Goal: Information Seeking & Learning: Learn about a topic

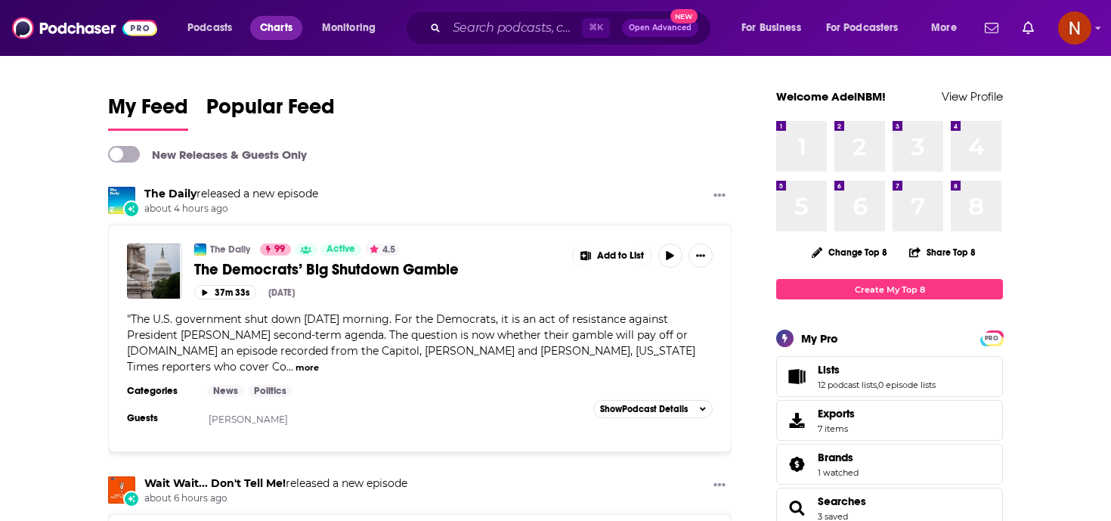
click at [292, 36] on span "Charts" at bounding box center [276, 27] width 32 height 21
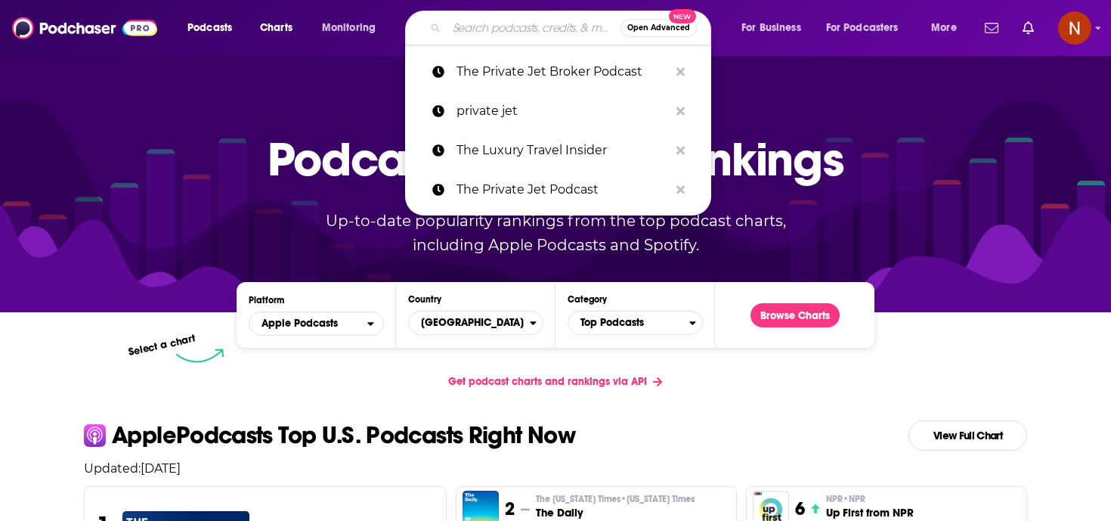
click at [484, 33] on input "Search podcasts, credits, & more..." at bounding box center [534, 28] width 174 height 24
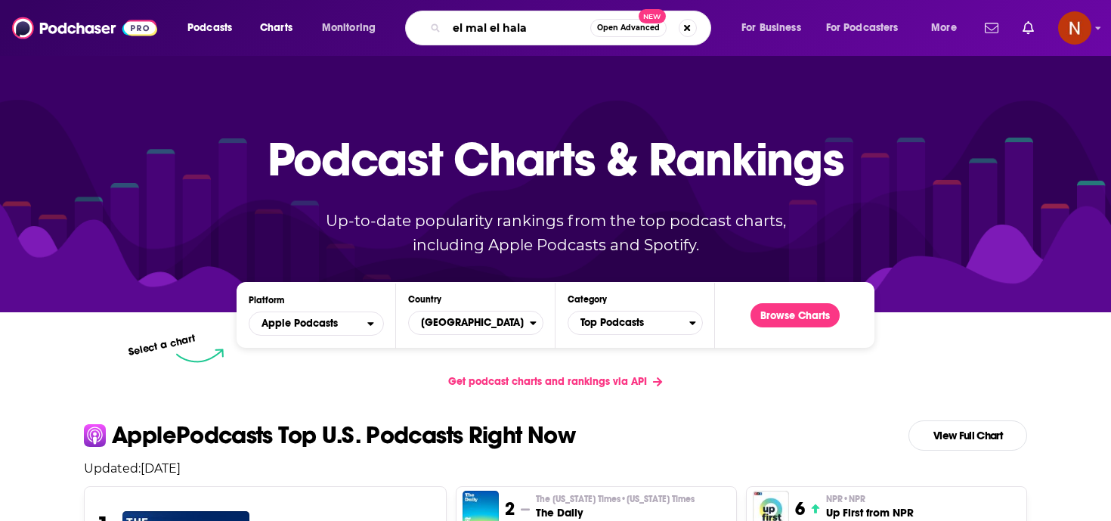
type input "el mal el [DEMOGRAPHIC_DATA]"
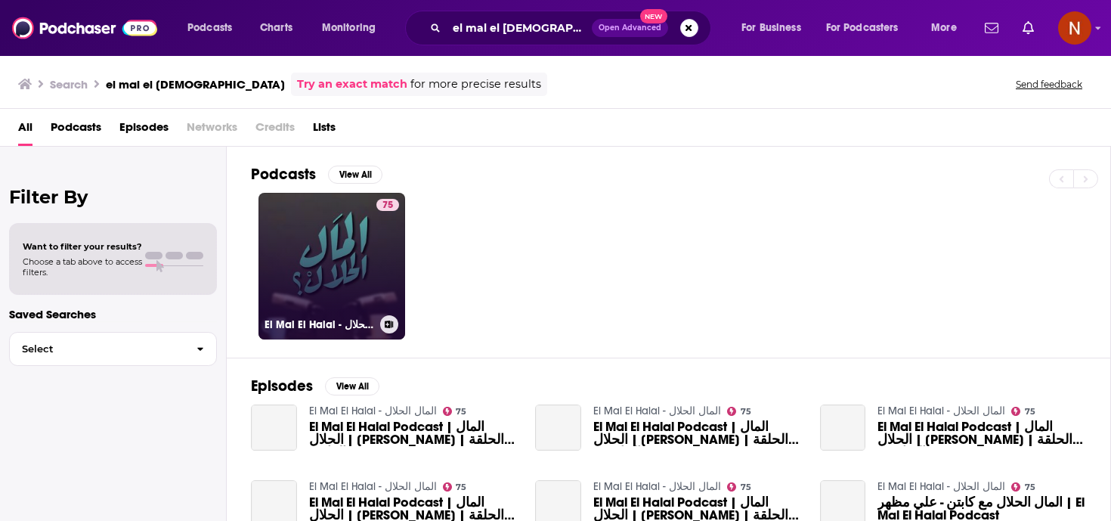
click at [311, 321] on h3 "El Mal El Halal - المال الحلال" at bounding box center [319, 324] width 110 height 13
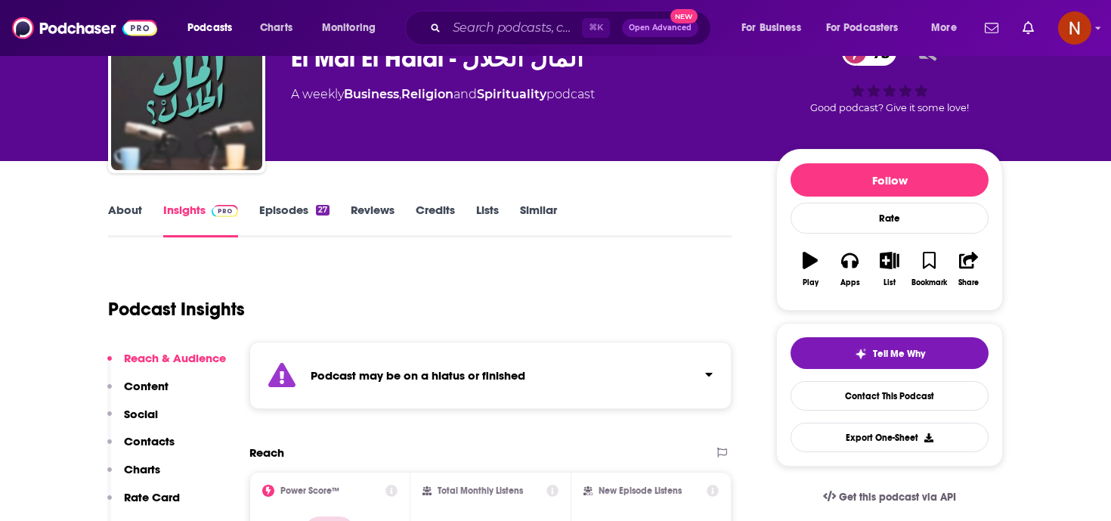
click at [402, 388] on div "Podcast may be on a hiatus or finished" at bounding box center [490, 375] width 482 height 67
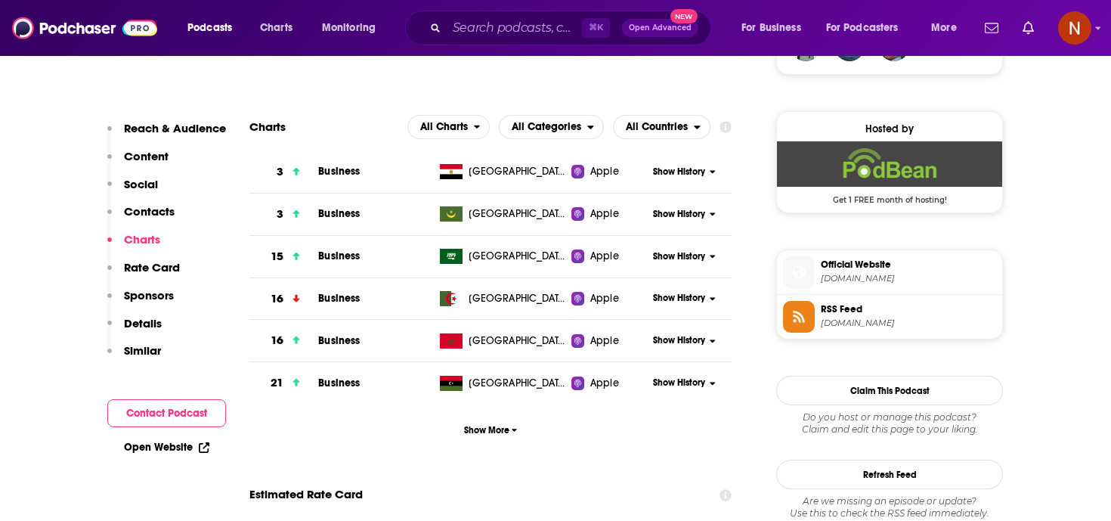
scroll to position [1172, 0]
click at [661, 121] on span "All Countries" at bounding box center [657, 126] width 62 height 11
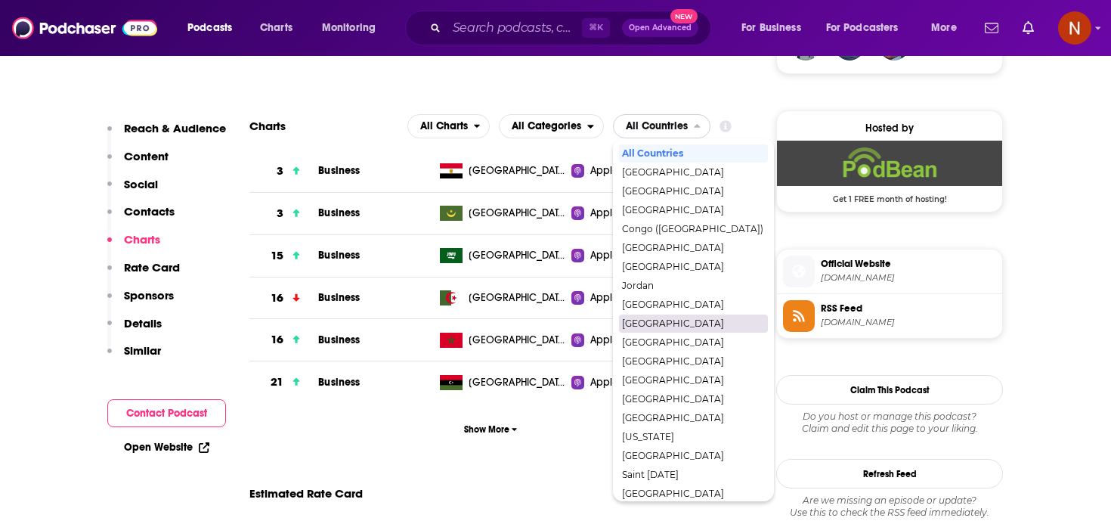
scroll to position [65, 0]
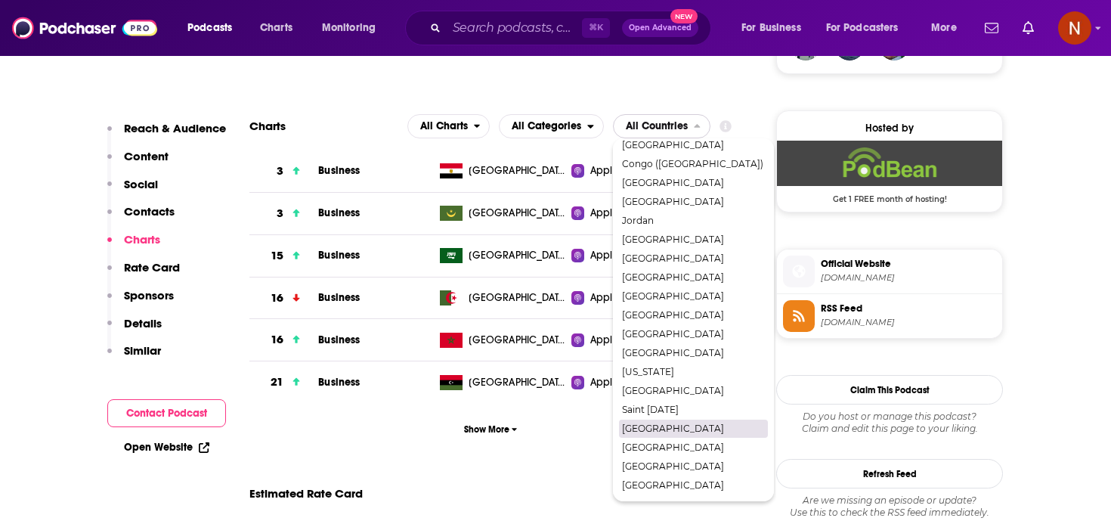
click at [645, 424] on span "[GEOGRAPHIC_DATA]" at bounding box center [692, 428] width 141 height 9
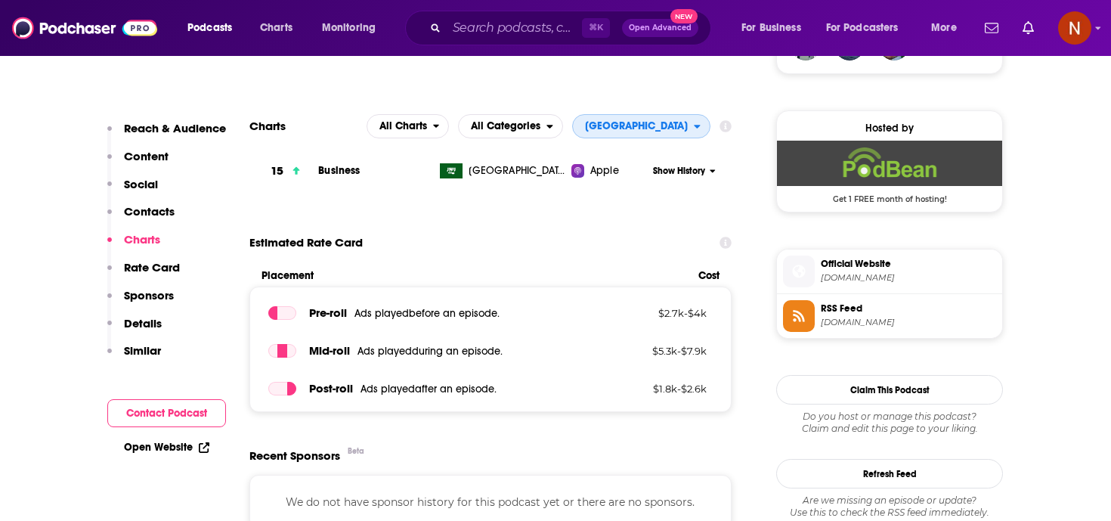
click at [669, 121] on span "[GEOGRAPHIC_DATA]" at bounding box center [636, 126] width 103 height 11
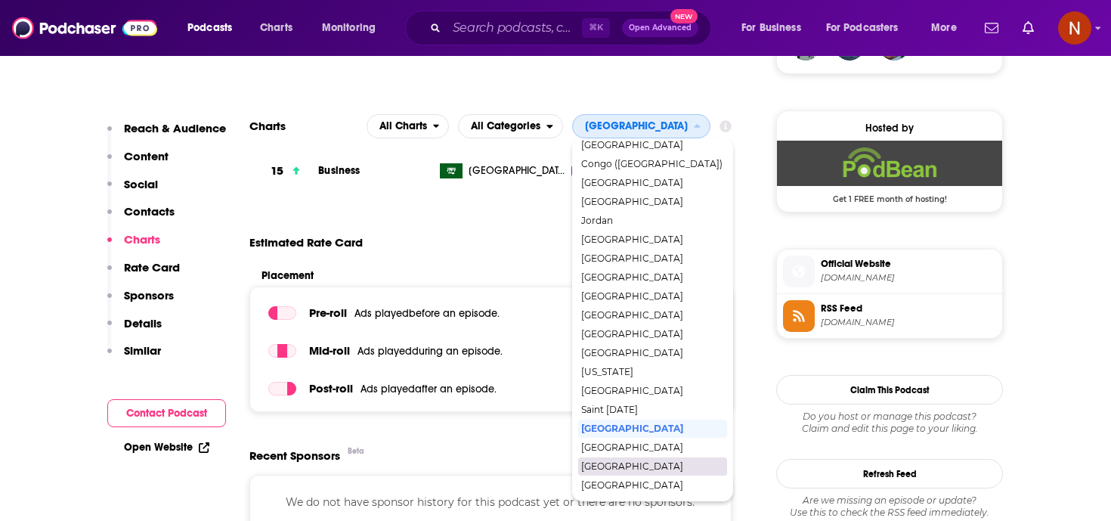
click at [641, 462] on span "[GEOGRAPHIC_DATA]" at bounding box center [651, 466] width 141 height 9
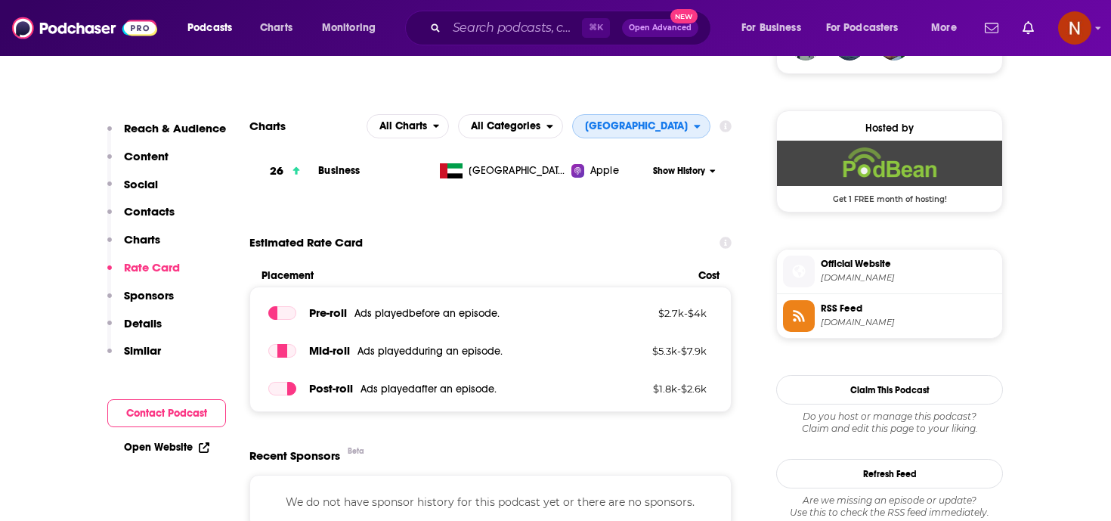
scroll to position [1153, 0]
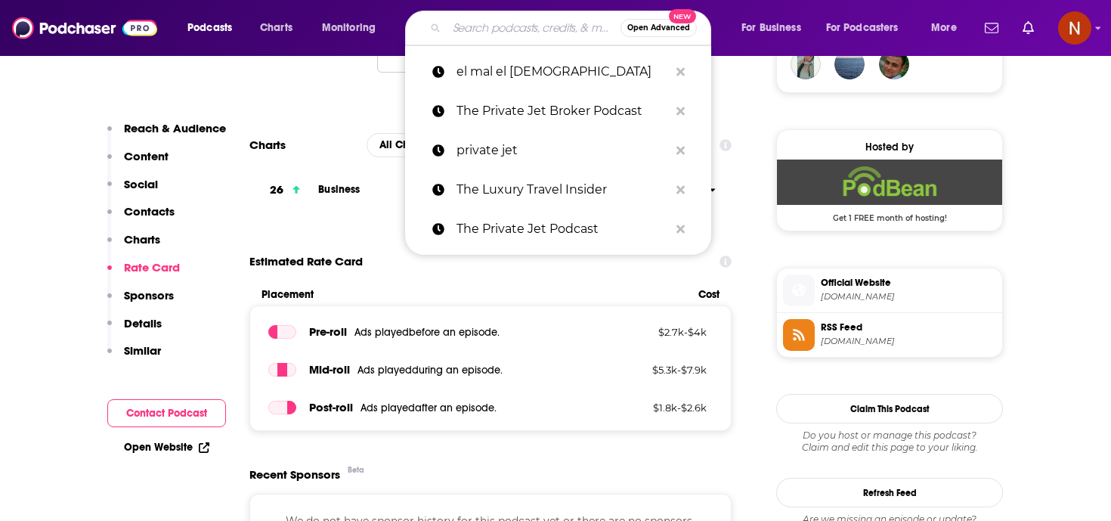
click at [519, 33] on input "Search podcasts, credits, & more..." at bounding box center [534, 28] width 174 height 24
paste input "Al Majlis"
type input "Al Majlis"
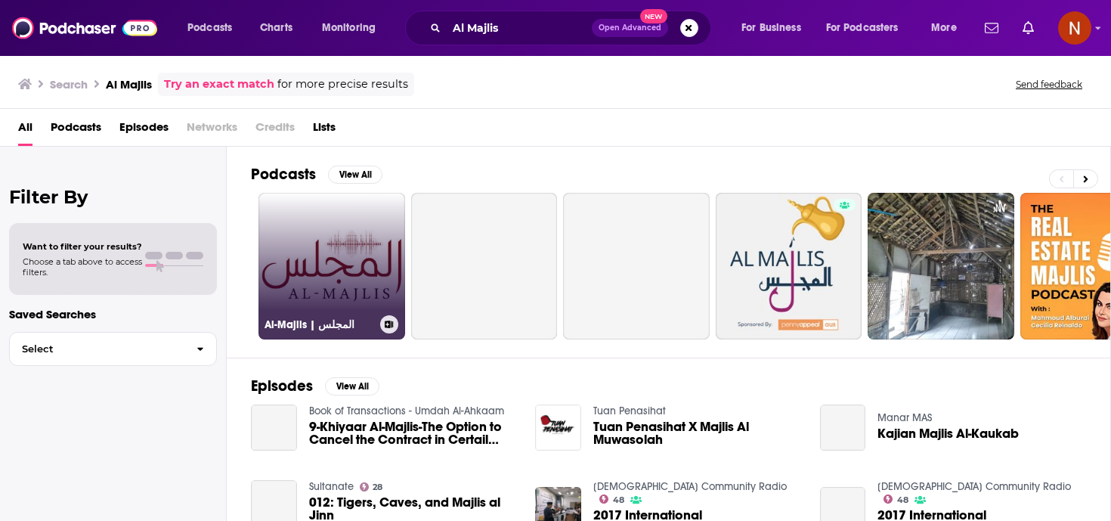
click at [317, 326] on h3 "Al-Majlis | المجلس" at bounding box center [319, 324] width 110 height 13
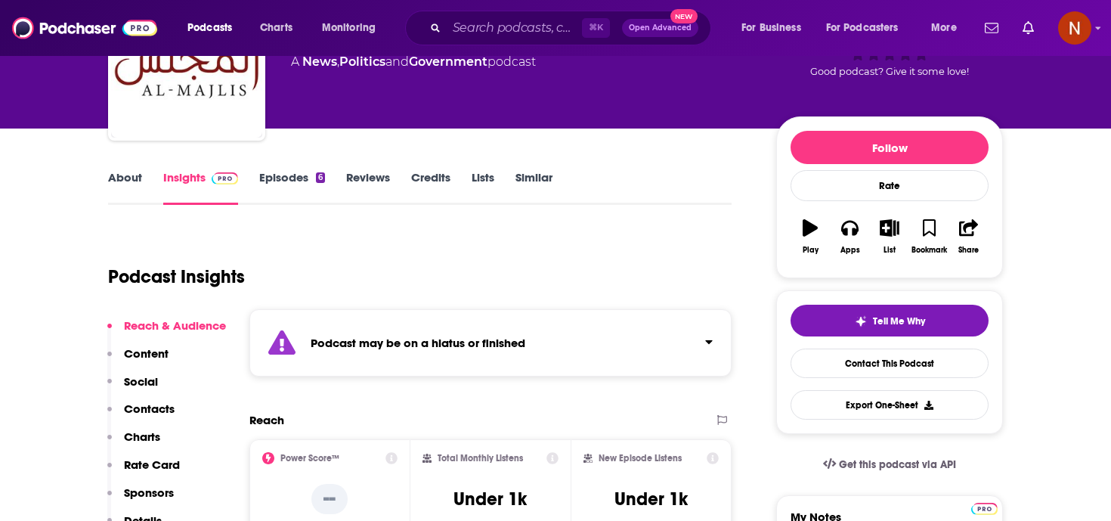
scroll to position [122, 0]
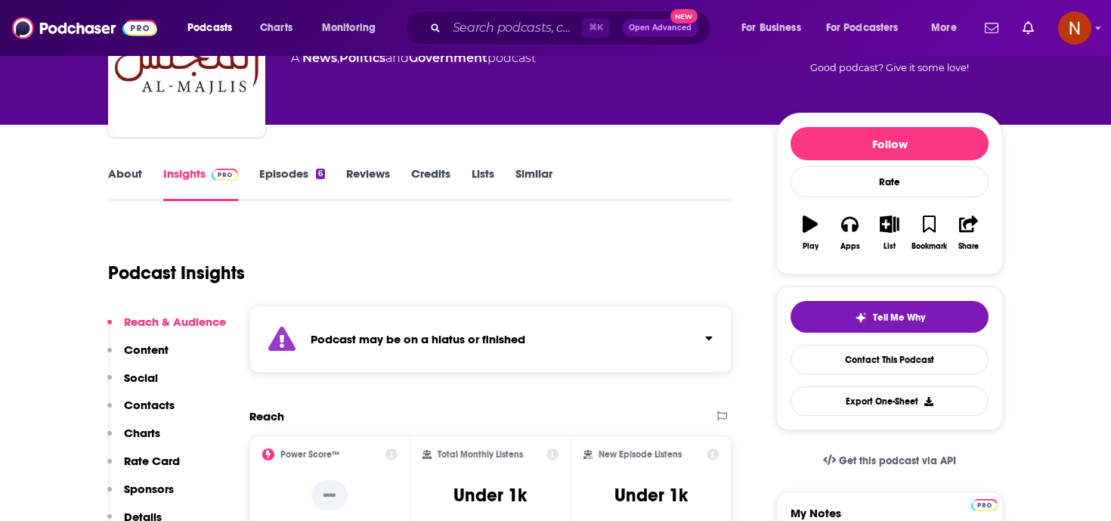
click at [434, 308] on div "Podcast may be on a hiatus or finished" at bounding box center [490, 338] width 482 height 67
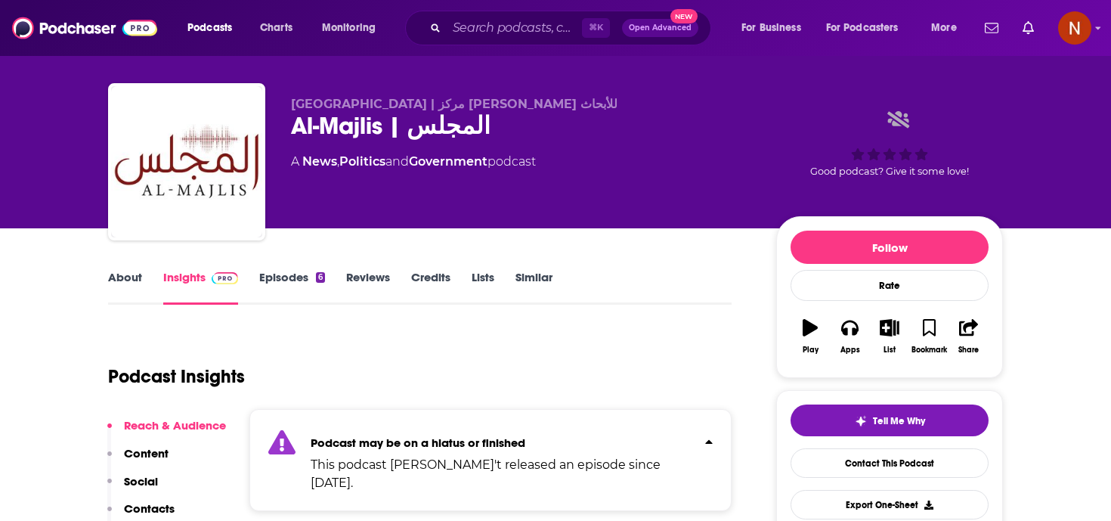
scroll to position [17, 0]
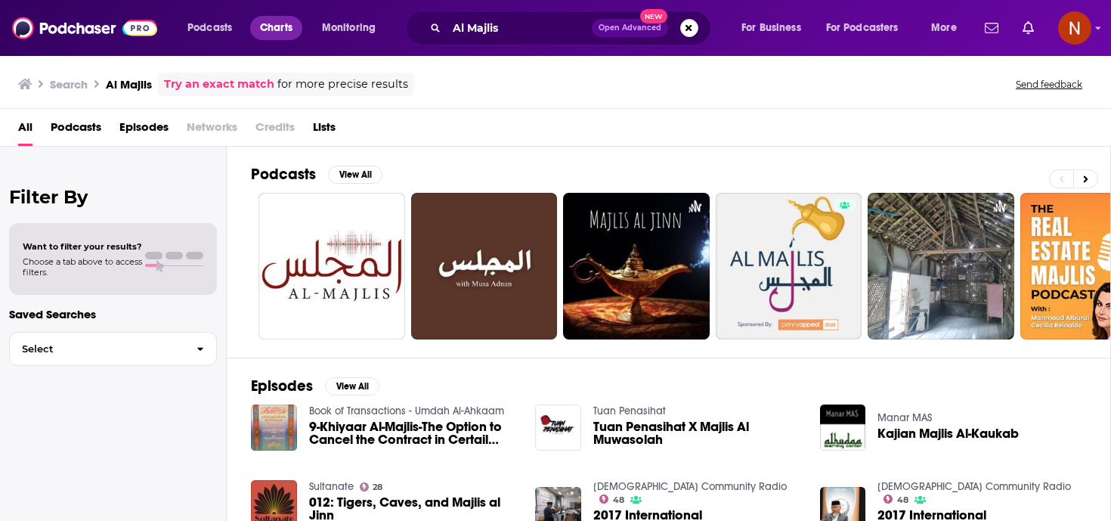
click at [284, 28] on span "Charts" at bounding box center [276, 27] width 32 height 21
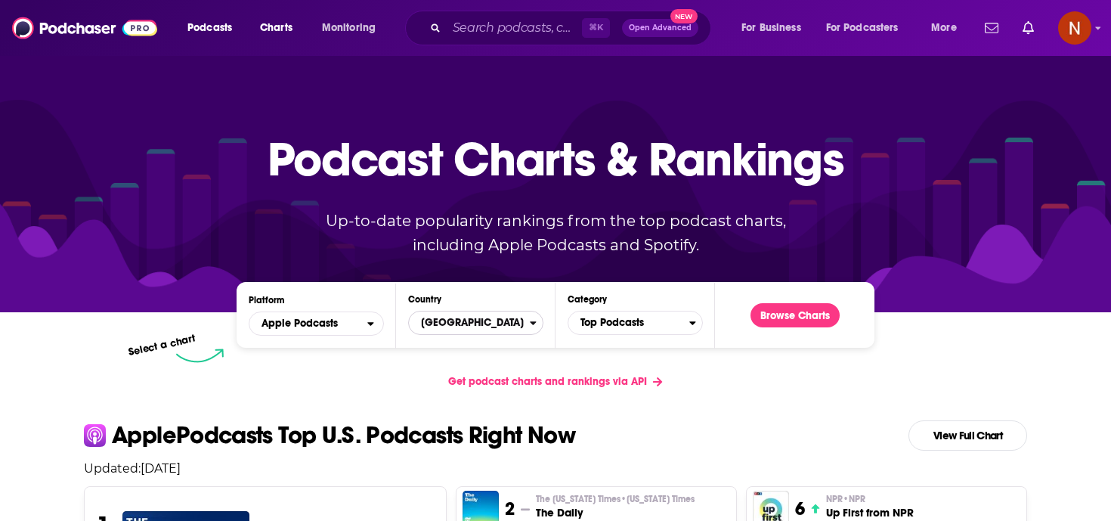
click at [492, 326] on span "[GEOGRAPHIC_DATA]" at bounding box center [469, 323] width 121 height 26
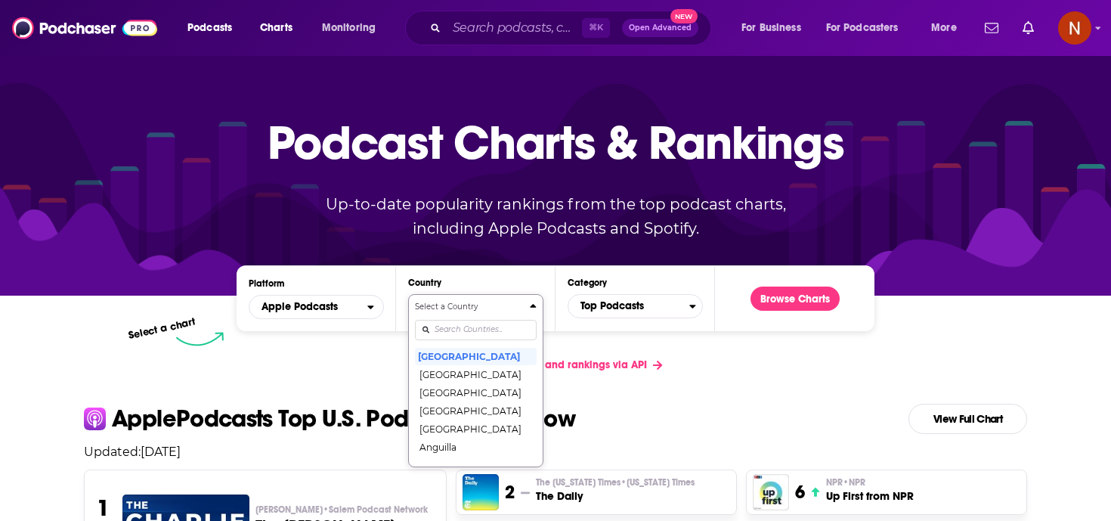
scroll to position [86, 0]
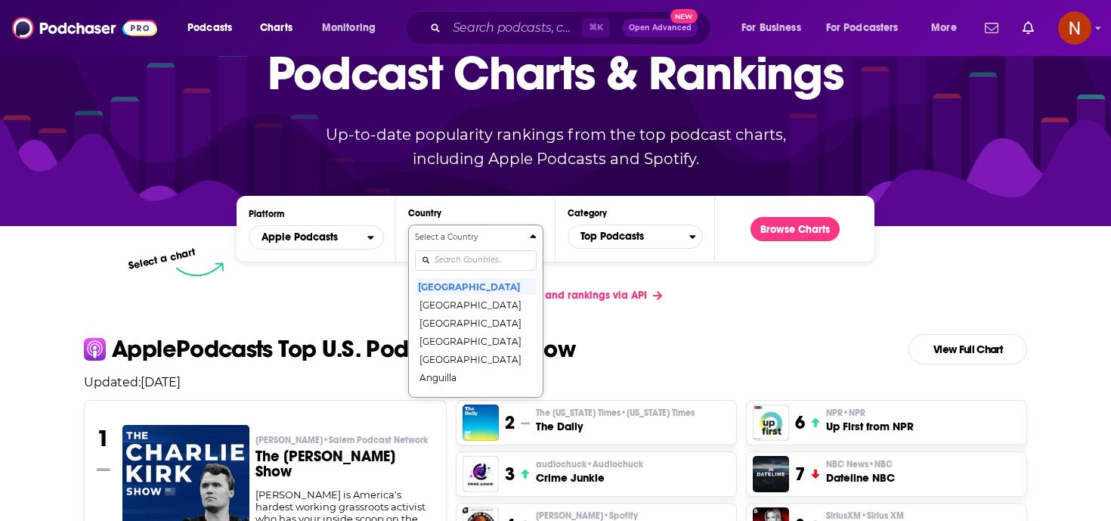
click at [482, 344] on div "Select a Country [GEOGRAPHIC_DATA] [GEOGRAPHIC_DATA] [GEOGRAPHIC_DATA] [GEOGRAP…" at bounding box center [476, 310] width 122 height 159
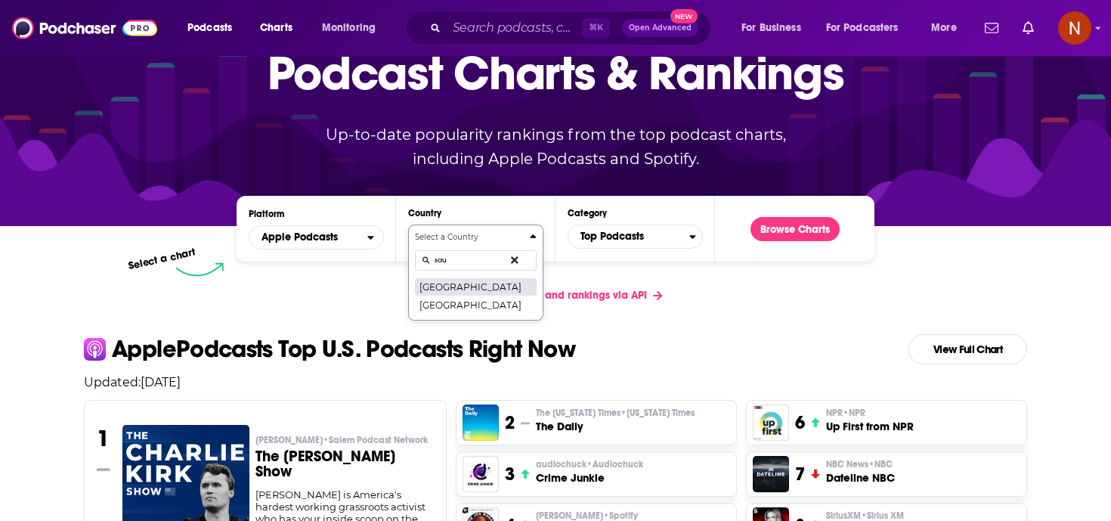
type input "sau"
click at [505, 287] on button "[GEOGRAPHIC_DATA]" at bounding box center [476, 286] width 122 height 18
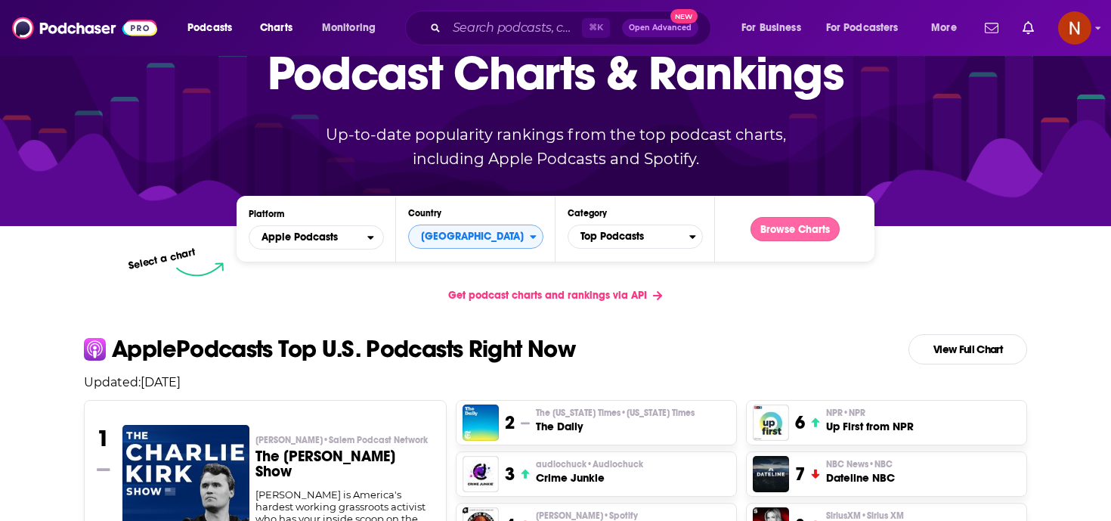
click at [801, 221] on button "Browse Charts" at bounding box center [794, 229] width 89 height 24
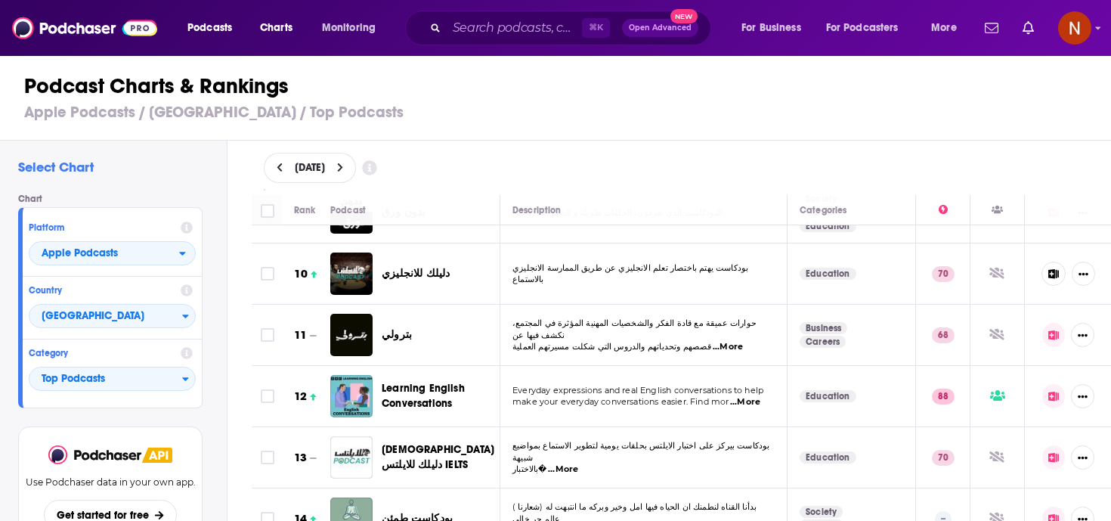
scroll to position [542, 0]
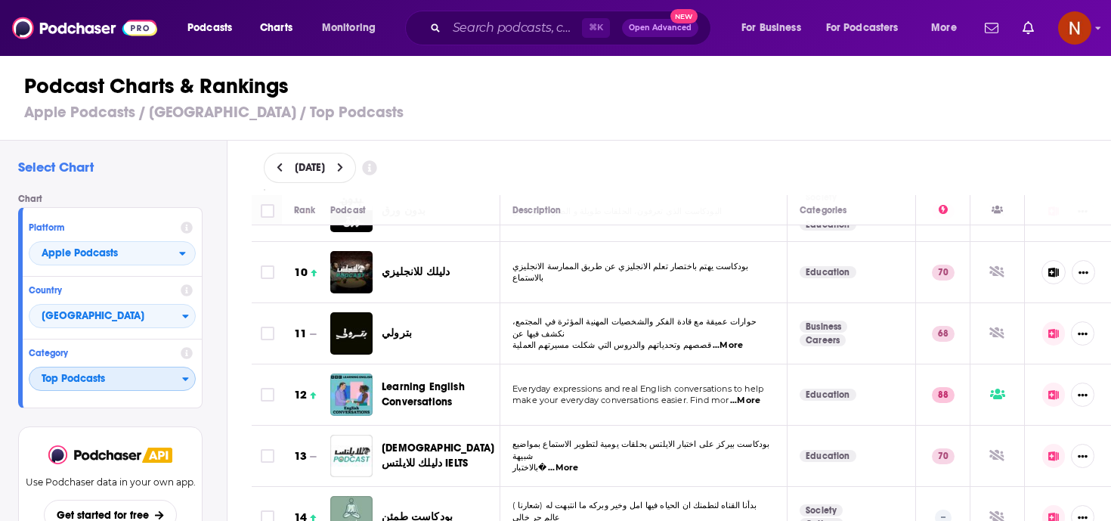
click at [57, 388] on span "Top Podcasts" at bounding box center [105, 379] width 153 height 26
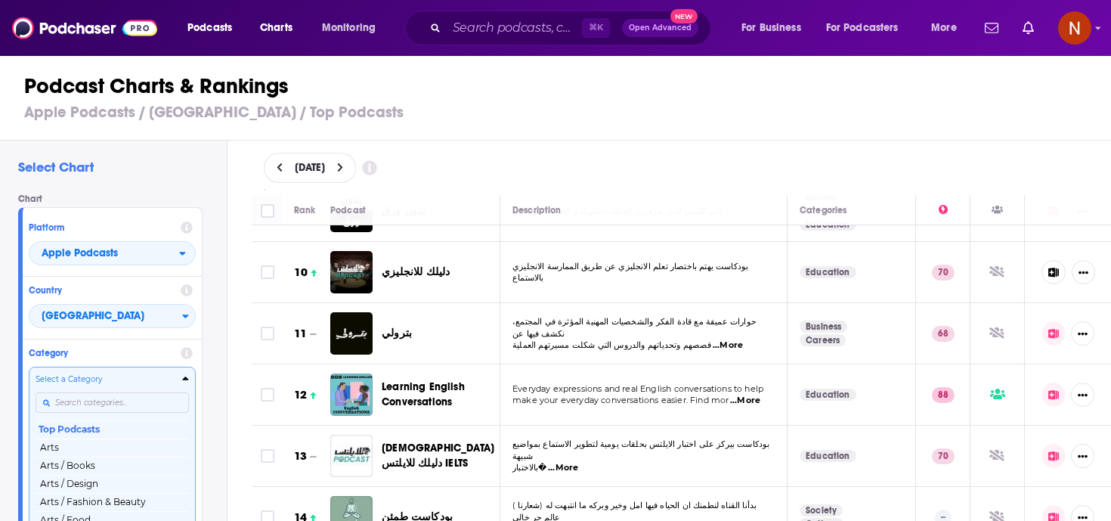
click at [88, 398] on div "Select a Category Top Podcasts Arts Arts / Books Arts / Design Arts / Fashion &…" at bounding box center [112, 452] width 153 height 159
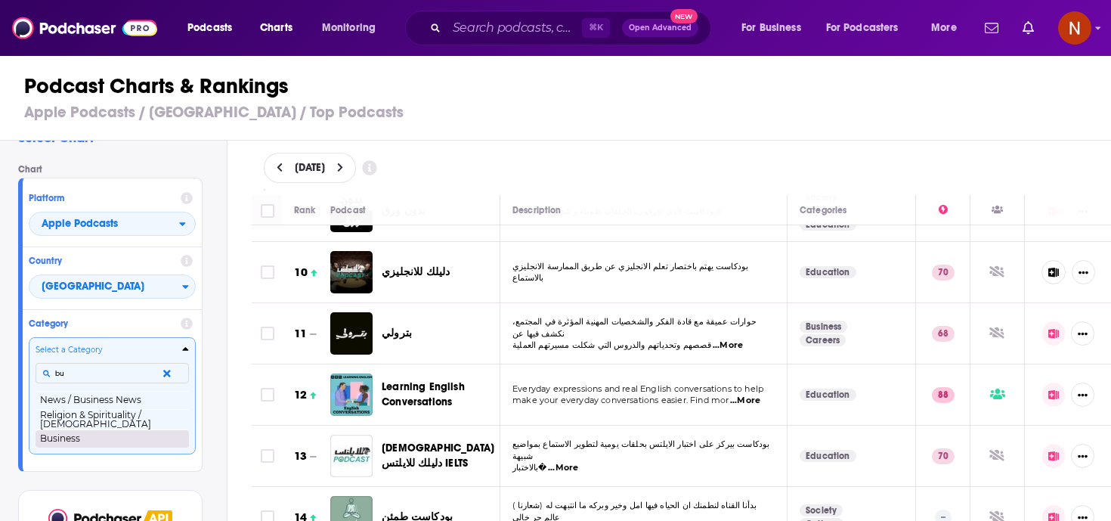
type input "bu"
click at [83, 439] on button "Business" at bounding box center [112, 438] width 153 height 18
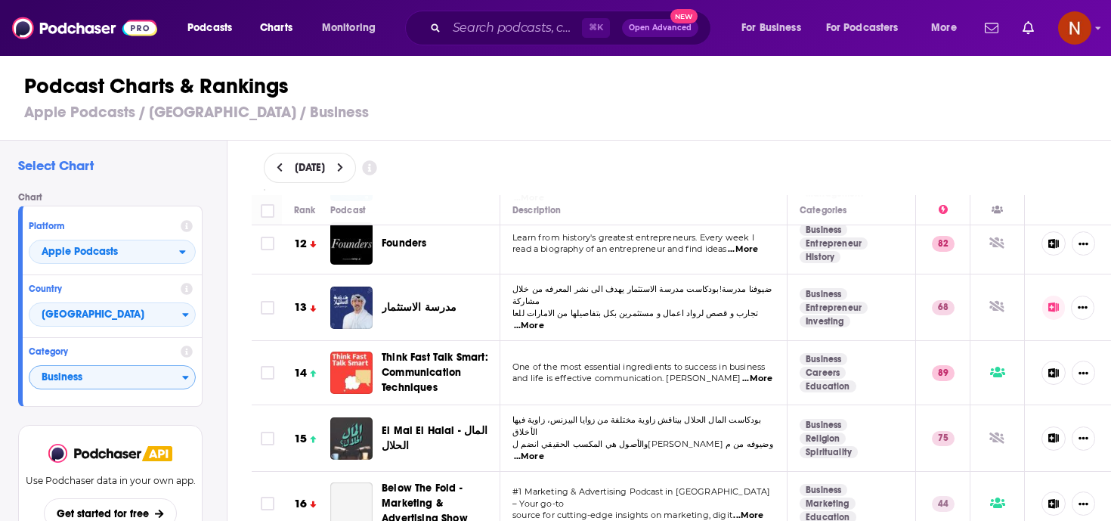
scroll to position [715, 0]
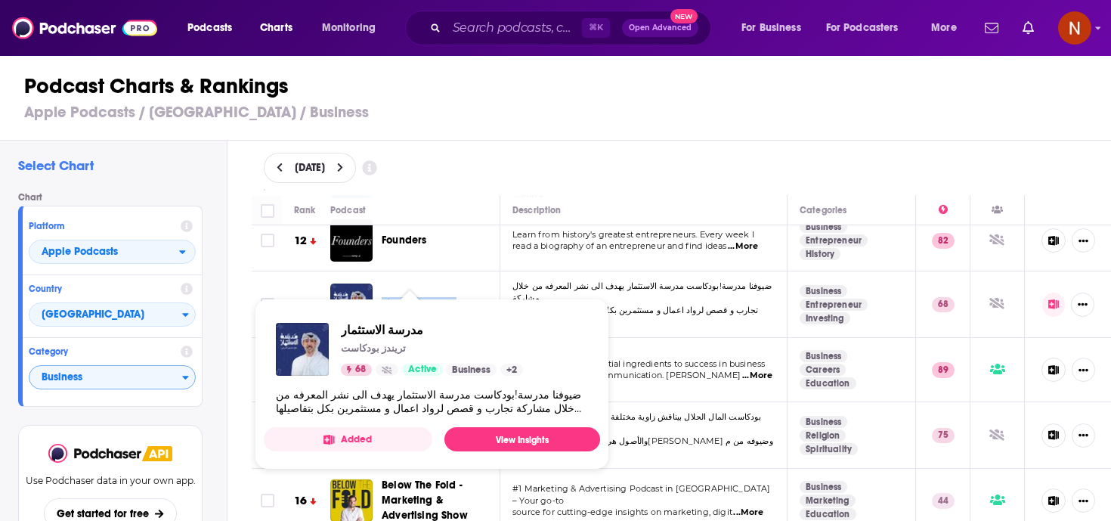
drag, startPoint x: 447, startPoint y: 272, endPoint x: 383, endPoint y: 273, distance: 64.2
click at [383, 297] on div "مدرسة الاستثمار" at bounding box center [447, 304] width 131 height 15
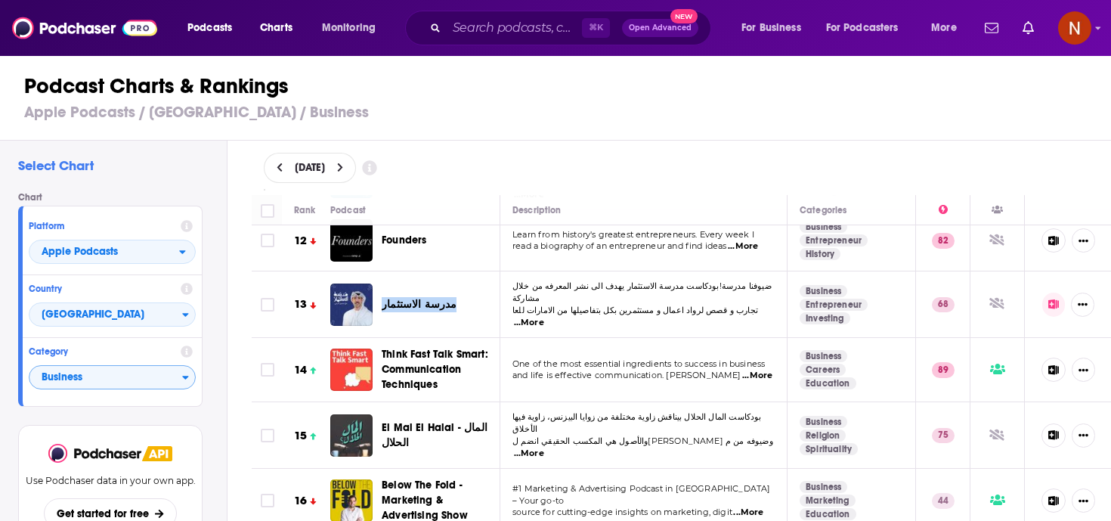
copy span "مدرسة الاستثمار"
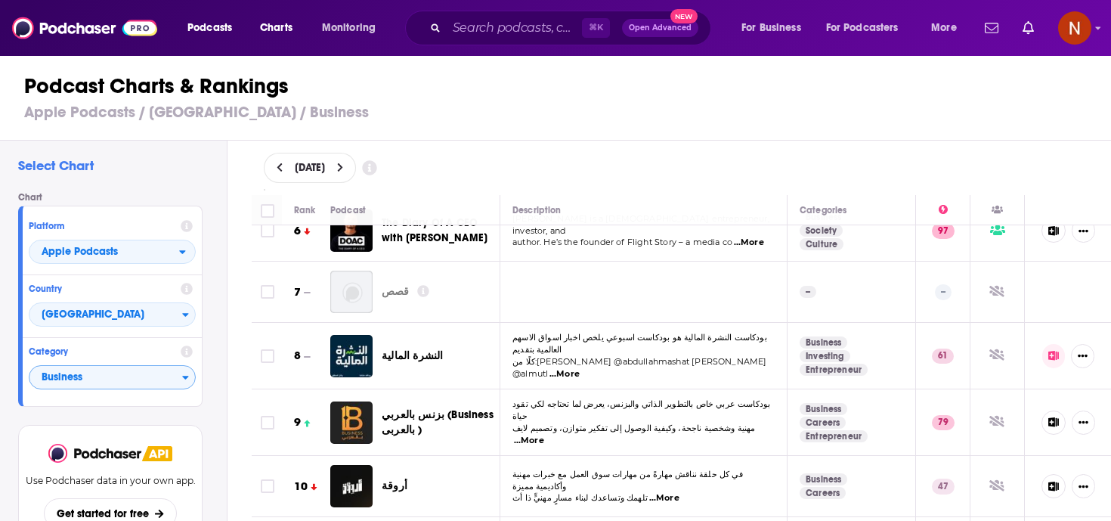
scroll to position [343, 0]
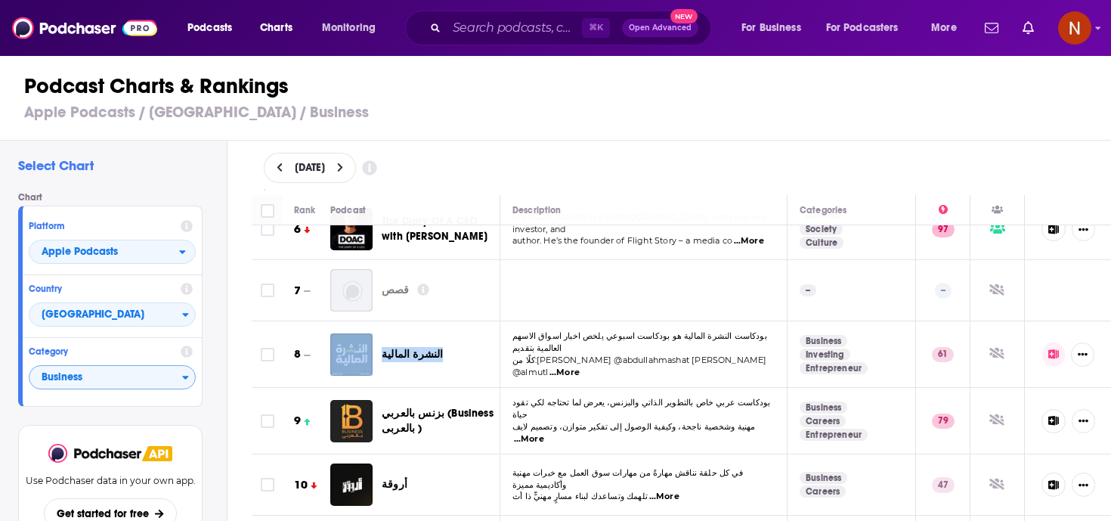
drag, startPoint x: 440, startPoint y: 336, endPoint x: 376, endPoint y: 335, distance: 63.5
click at [376, 335] on div "النشرة المالية" at bounding box center [421, 354] width 183 height 42
copy div "النشرة المالية"
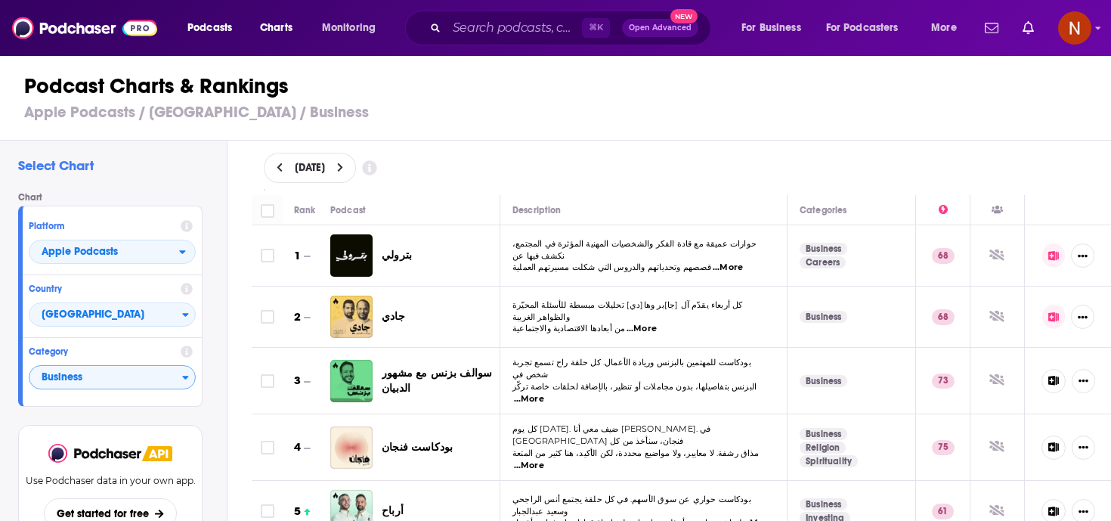
scroll to position [2, 0]
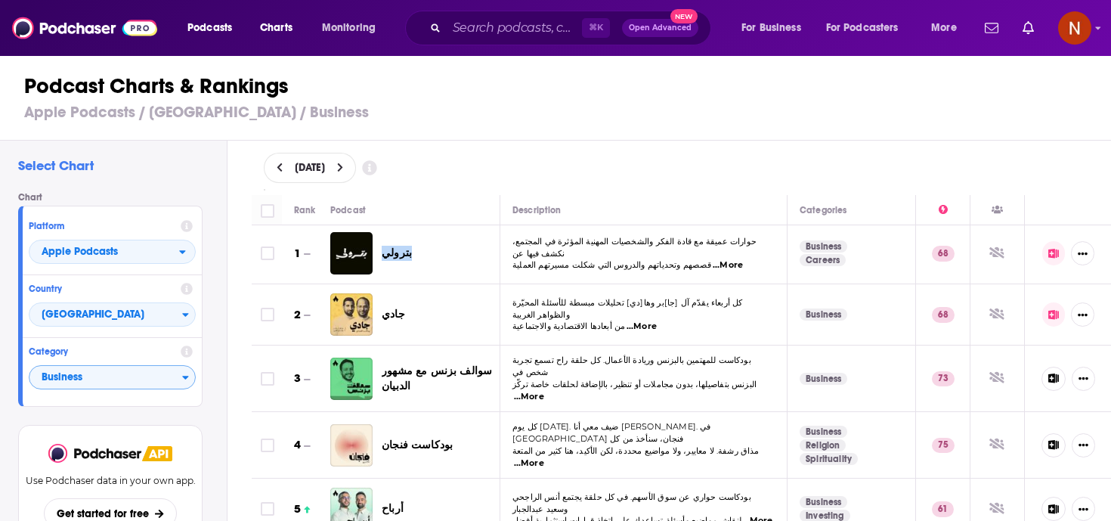
drag, startPoint x: 418, startPoint y: 251, endPoint x: 380, endPoint y: 251, distance: 37.8
click at [380, 251] on div "بترولي" at bounding box center [421, 253] width 183 height 42
copy span "بترولي"
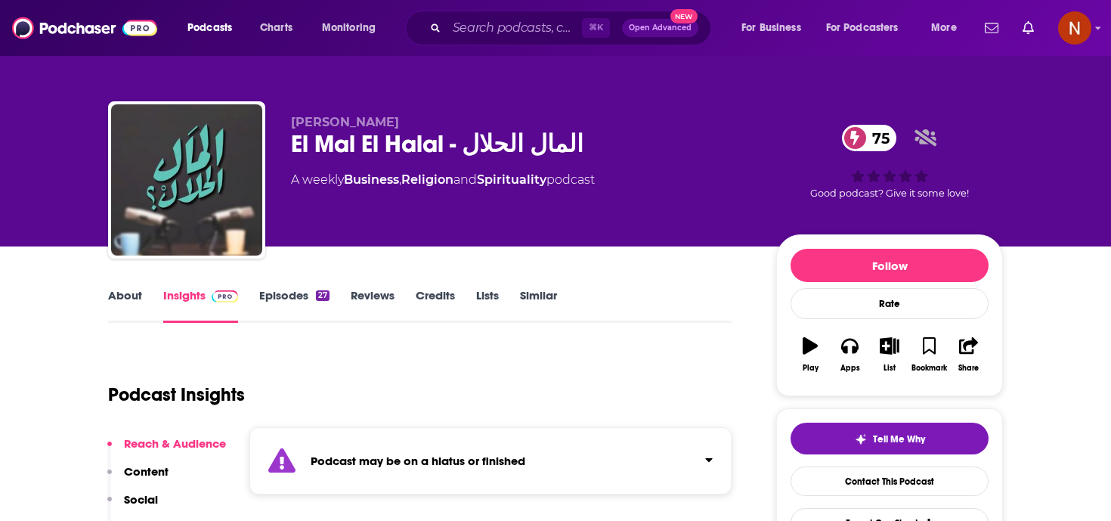
scroll to position [220, 0]
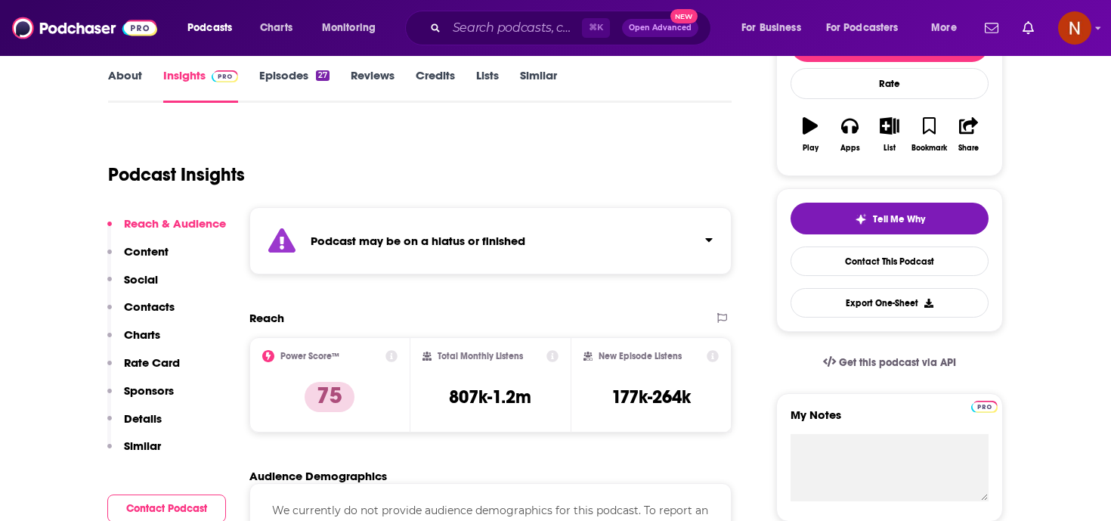
click at [589, 262] on div "Podcast may be on a hiatus or finished" at bounding box center [490, 240] width 482 height 67
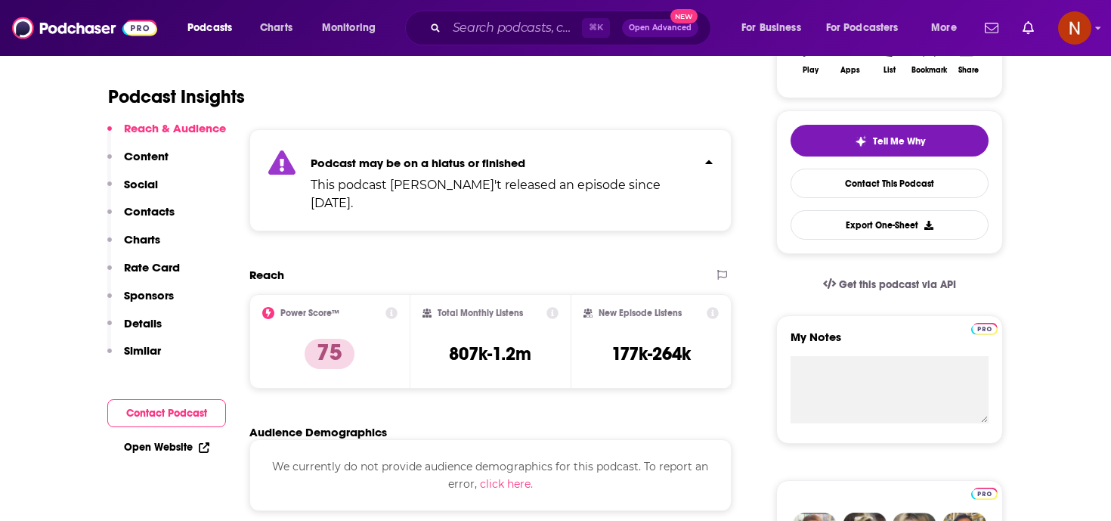
scroll to position [298, 0]
click at [610, 169] on div "Podcast may be on a hiatus or finished This podcast hasn't released an episode …" at bounding box center [502, 179] width 382 height 64
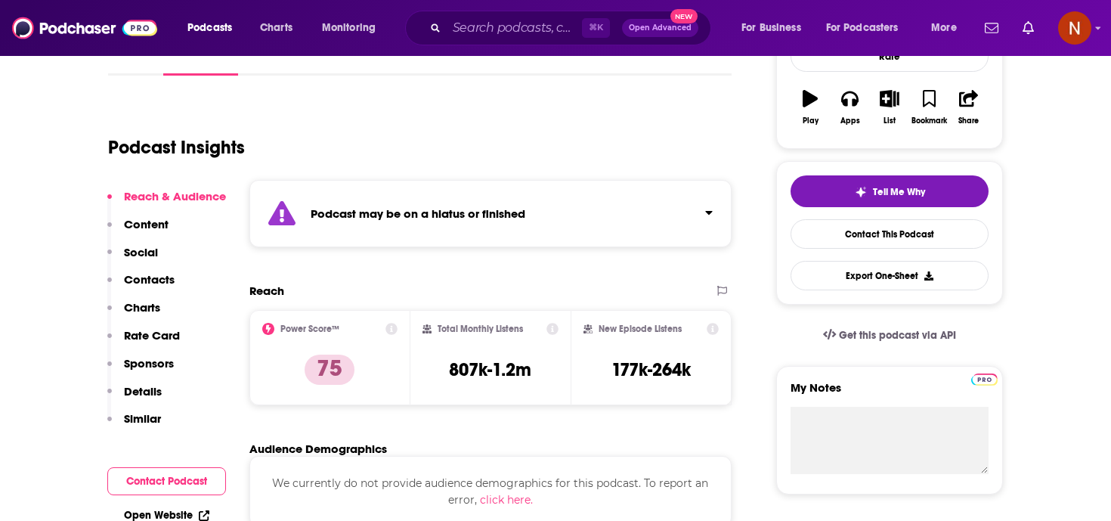
scroll to position [255, 0]
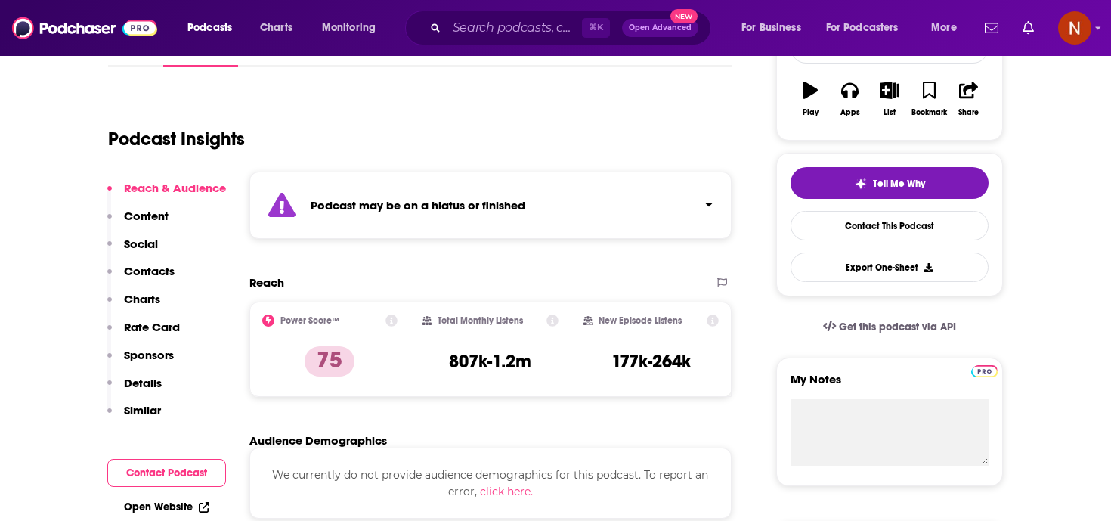
click at [592, 202] on div "Podcast may be on a hiatus or finished" at bounding box center [490, 205] width 482 height 67
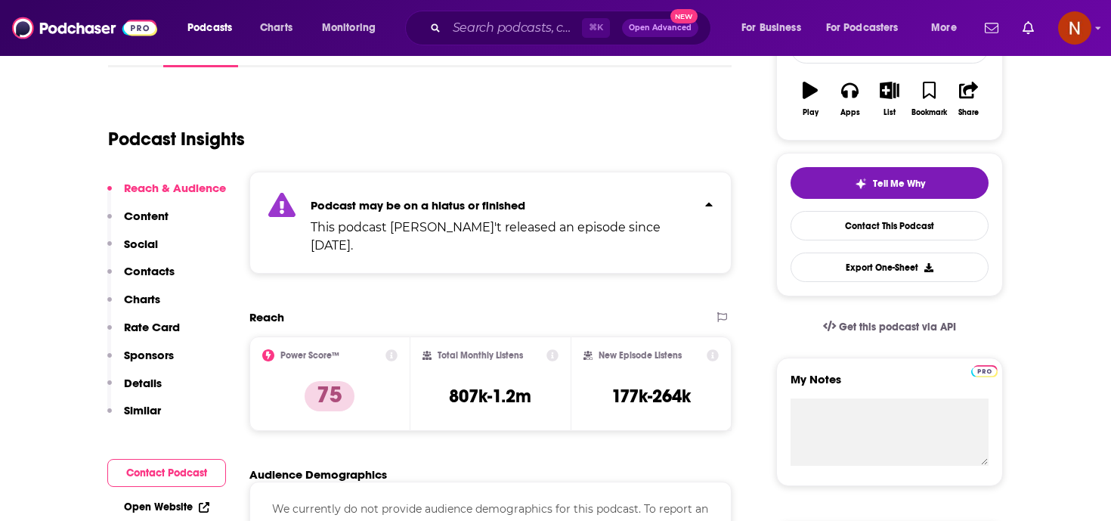
click at [592, 202] on p "Podcast may be on a hiatus or finished" at bounding box center [502, 205] width 382 height 14
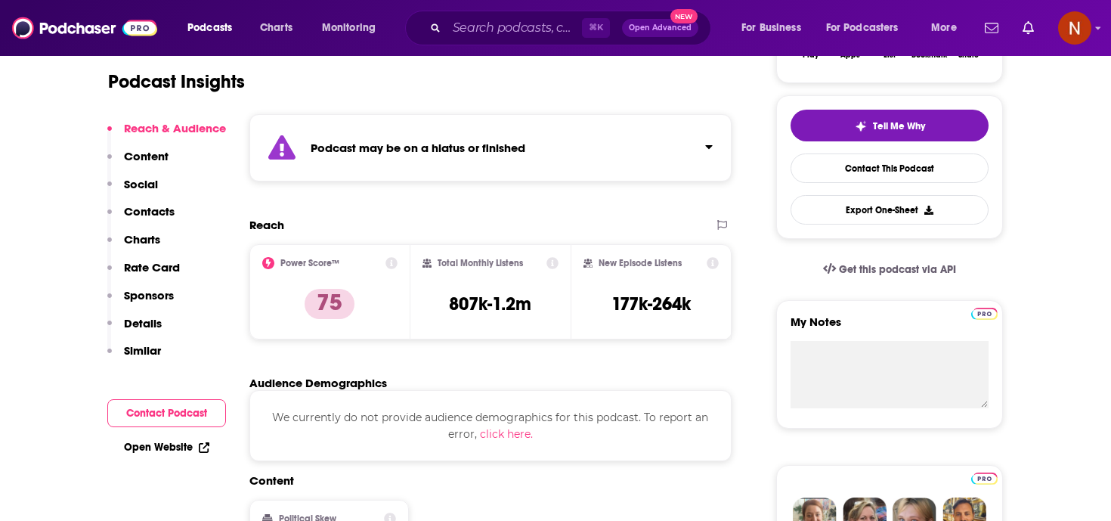
scroll to position [316, 0]
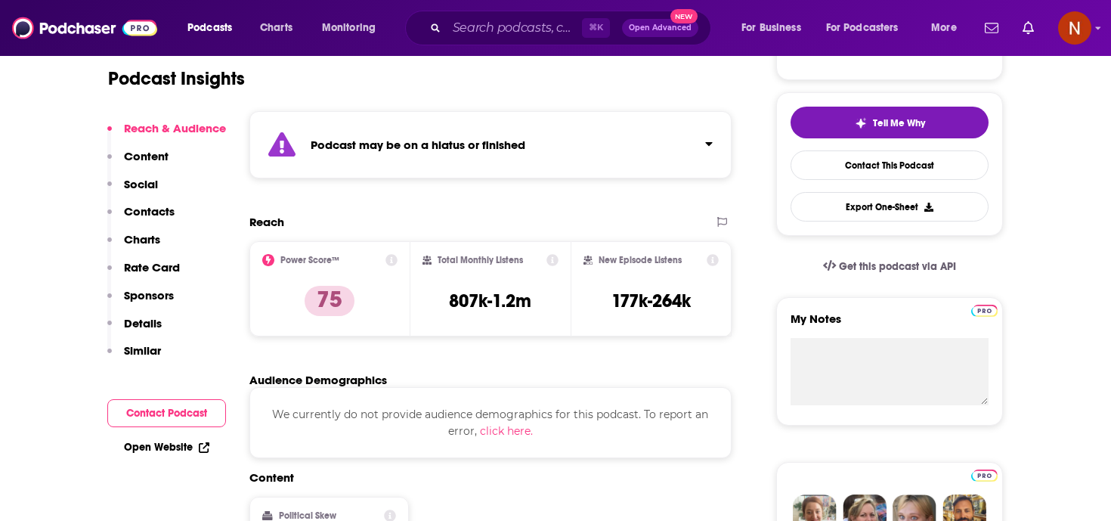
click at [603, 143] on div "Podcast may be on a hiatus or finished" at bounding box center [490, 144] width 482 height 67
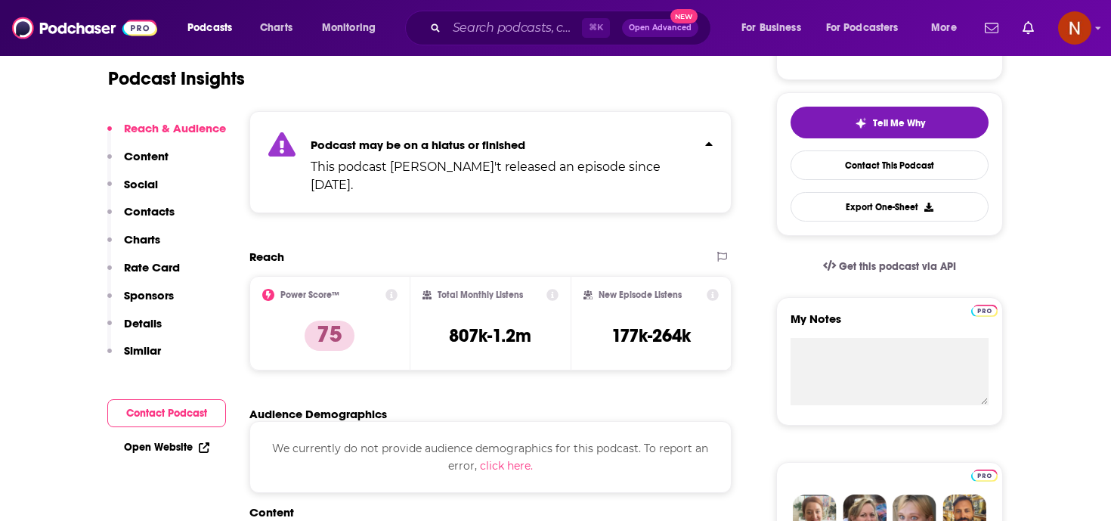
click at [603, 143] on p "Podcast may be on a hiatus or finished" at bounding box center [502, 145] width 382 height 14
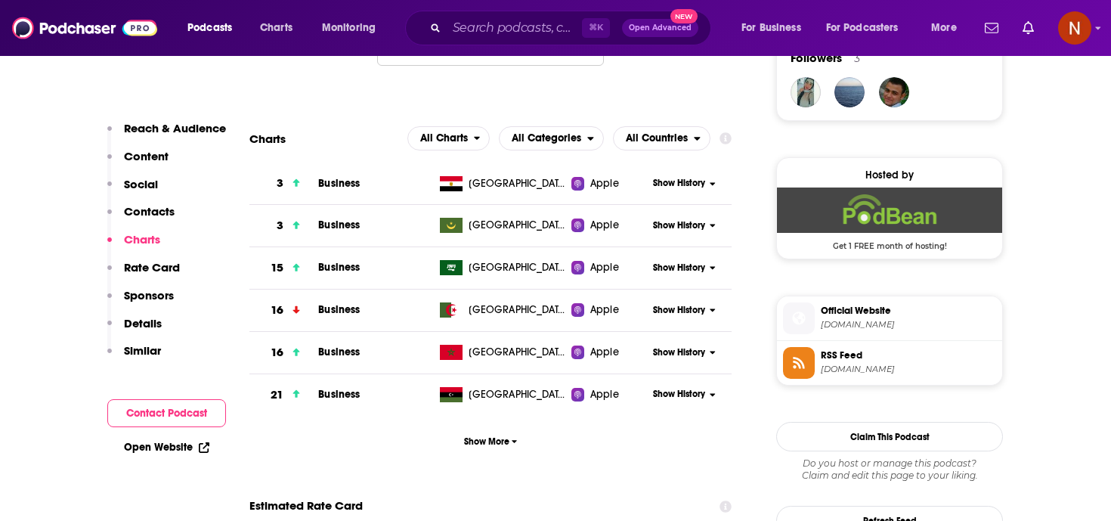
scroll to position [1133, 0]
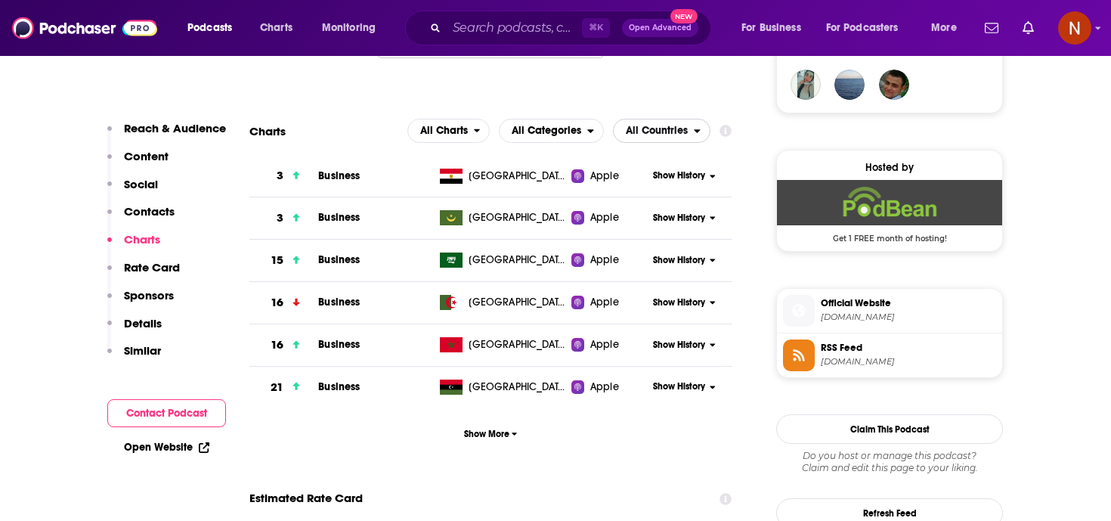
click at [672, 136] on span "All Countries" at bounding box center [657, 130] width 62 height 11
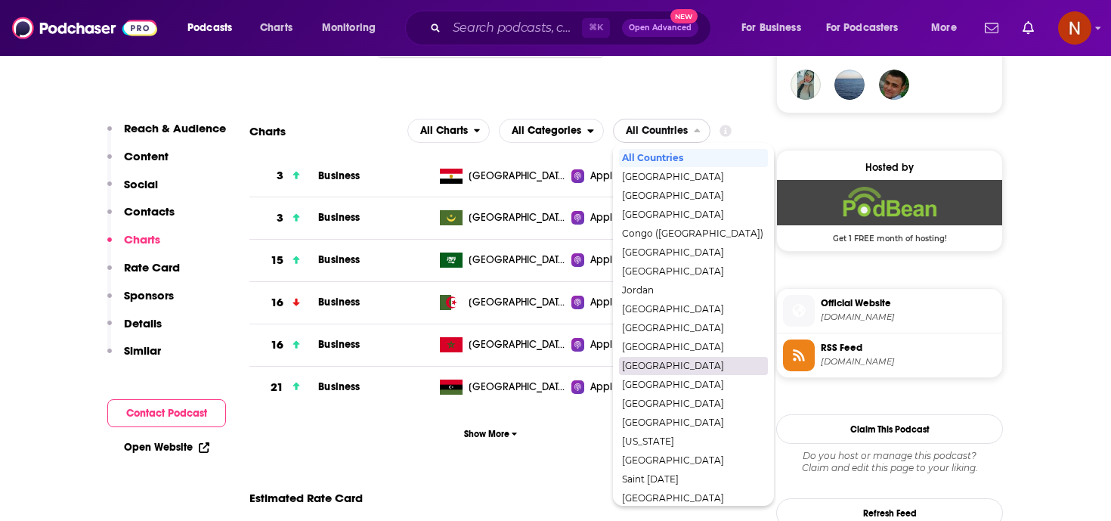
scroll to position [65, 0]
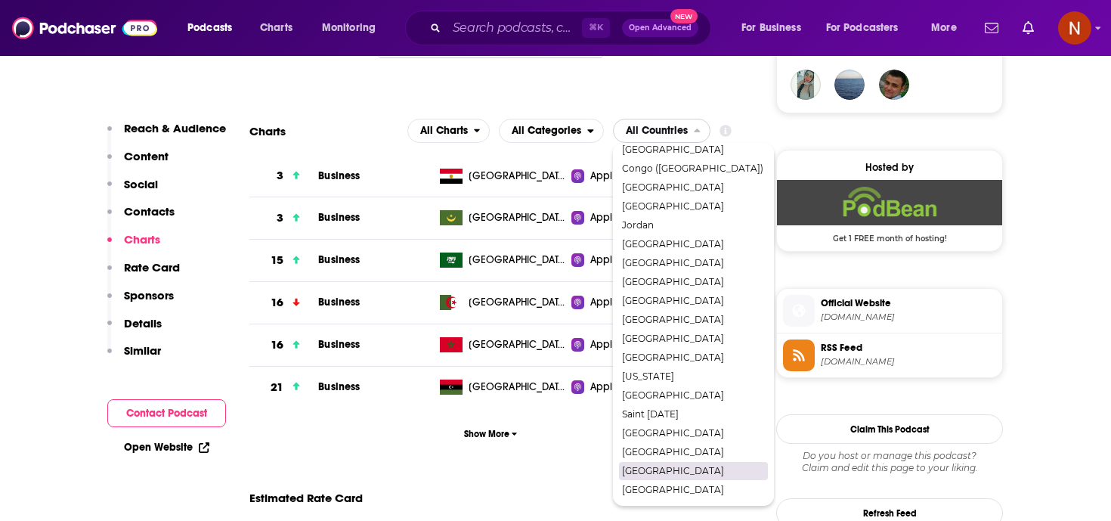
click at [658, 468] on span "[GEOGRAPHIC_DATA]" at bounding box center [692, 470] width 141 height 9
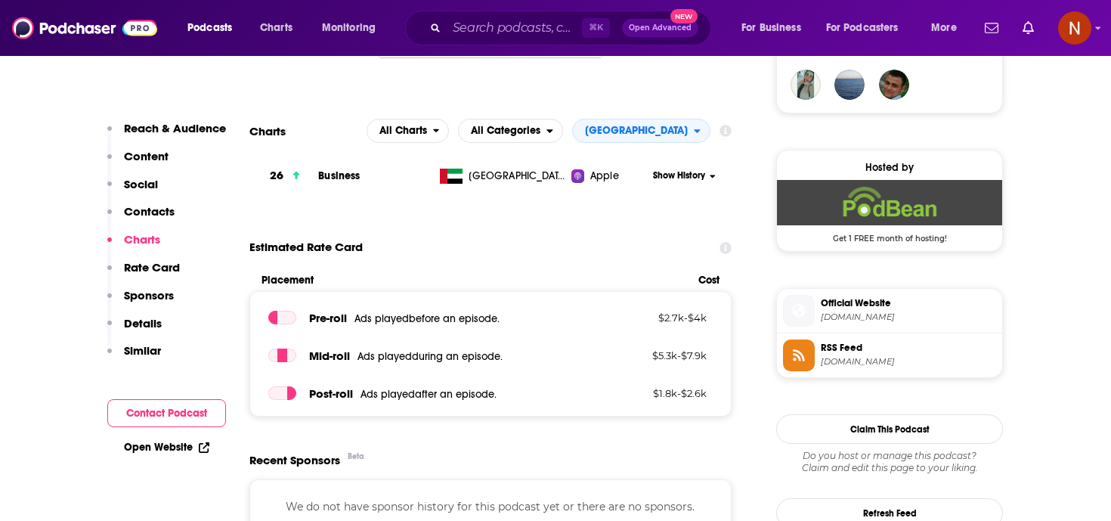
click at [663, 179] on span "Show History" at bounding box center [679, 175] width 52 height 13
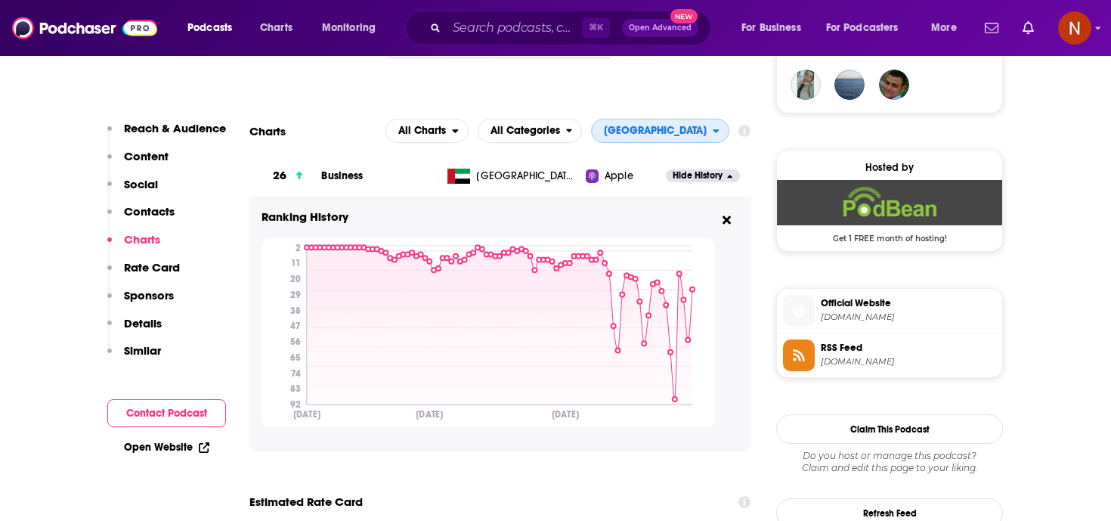
click at [685, 133] on span "[GEOGRAPHIC_DATA]" at bounding box center [655, 130] width 103 height 11
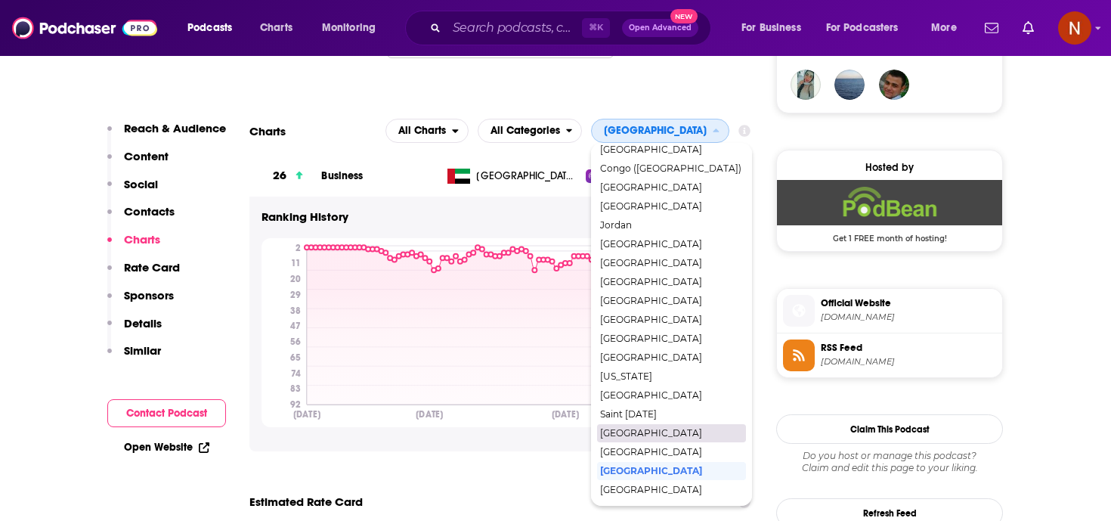
click at [639, 435] on span "[GEOGRAPHIC_DATA]" at bounding box center [670, 432] width 141 height 9
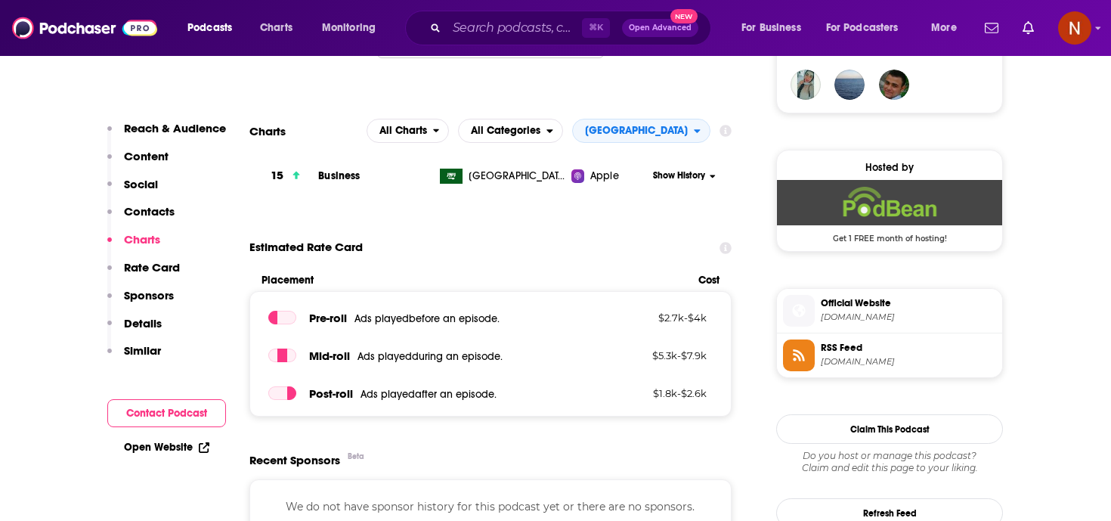
click at [662, 180] on span "Show History" at bounding box center [679, 175] width 52 height 13
